Goal: Task Accomplishment & Management: Manage account settings

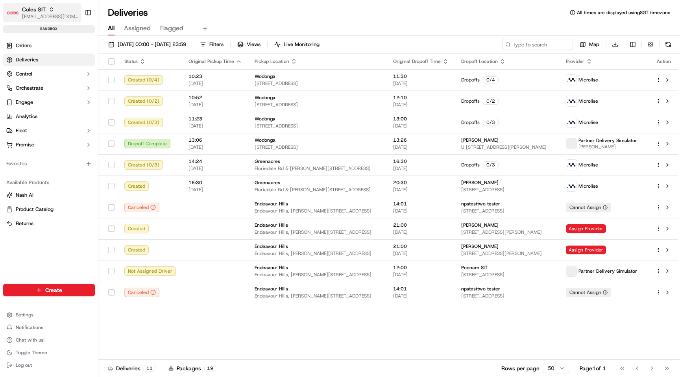
click at [43, 10] on span "Coles SIT" at bounding box center [34, 10] width 24 height 8
type input "coles testing"
click at [111, 40] on span "Coles Testing" at bounding box center [116, 40] width 31 height 7
